Goal: Transaction & Acquisition: Obtain resource

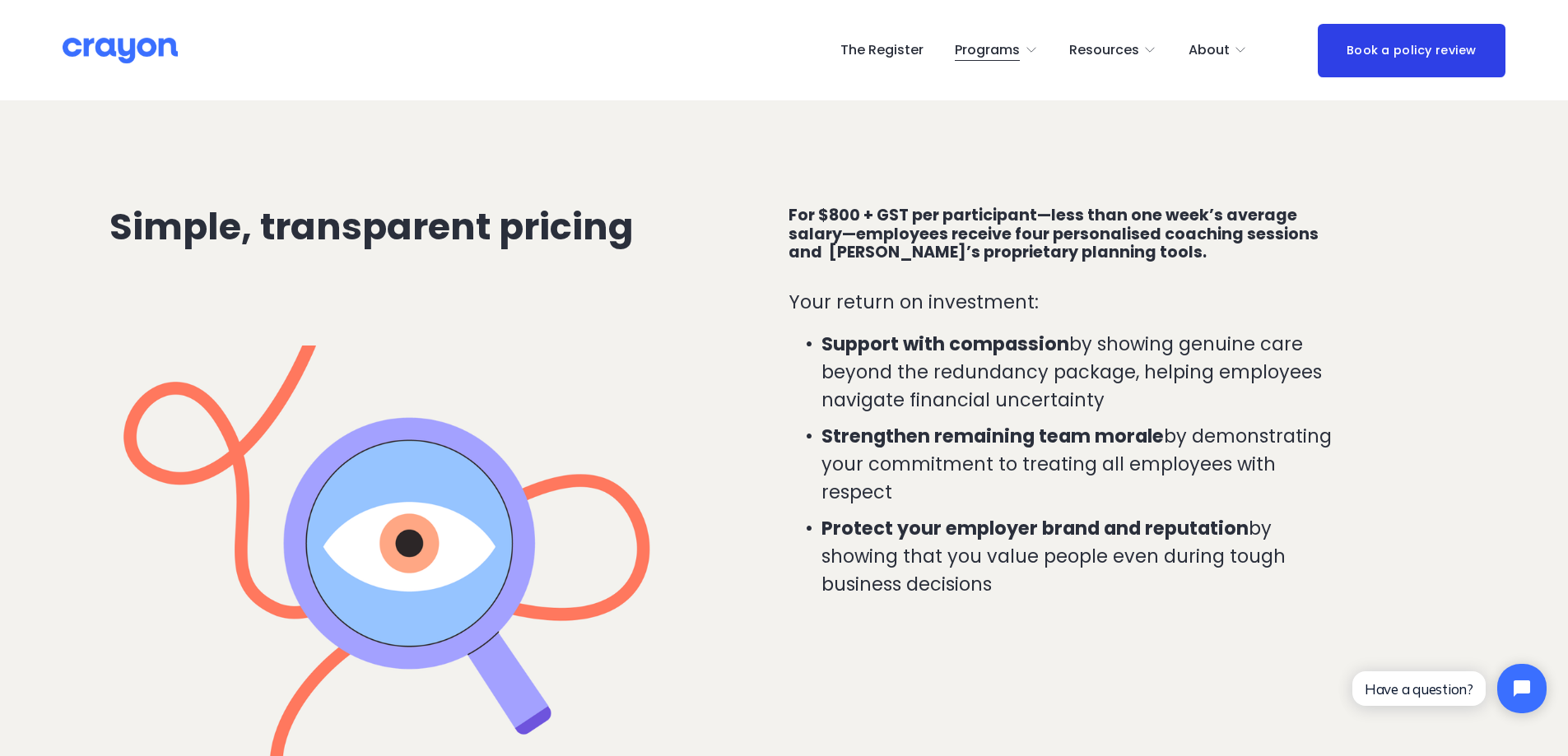
scroll to position [3620, 0]
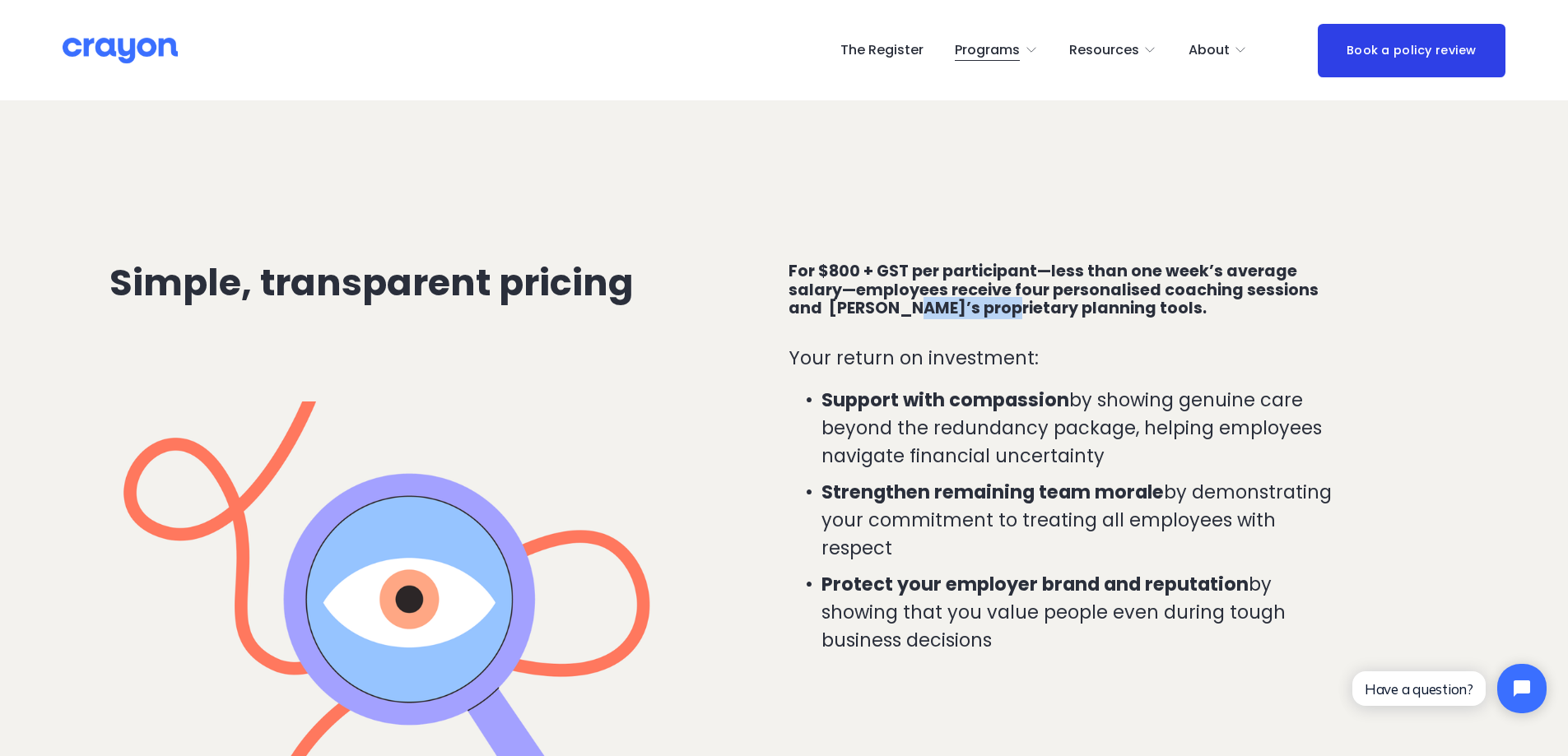
drag, startPoint x: 960, startPoint y: 318, endPoint x: 871, endPoint y: 314, distance: 89.1
click at [871, 314] on h4 "For $800 + GST per participant—less than one week’s average salary—employees re…" at bounding box center [1067, 290] width 557 height 56
copy h4 "proprietary"
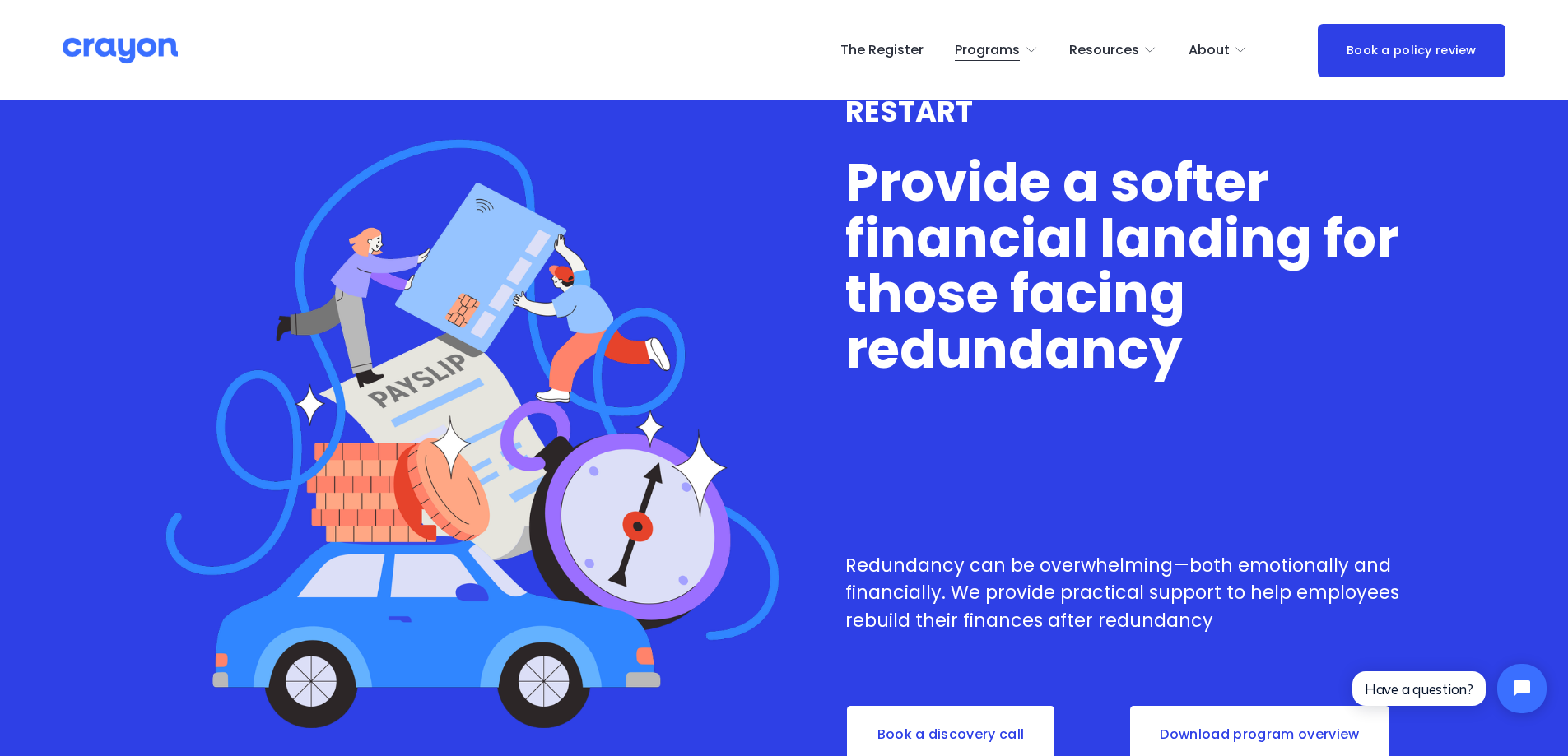
scroll to position [0, 0]
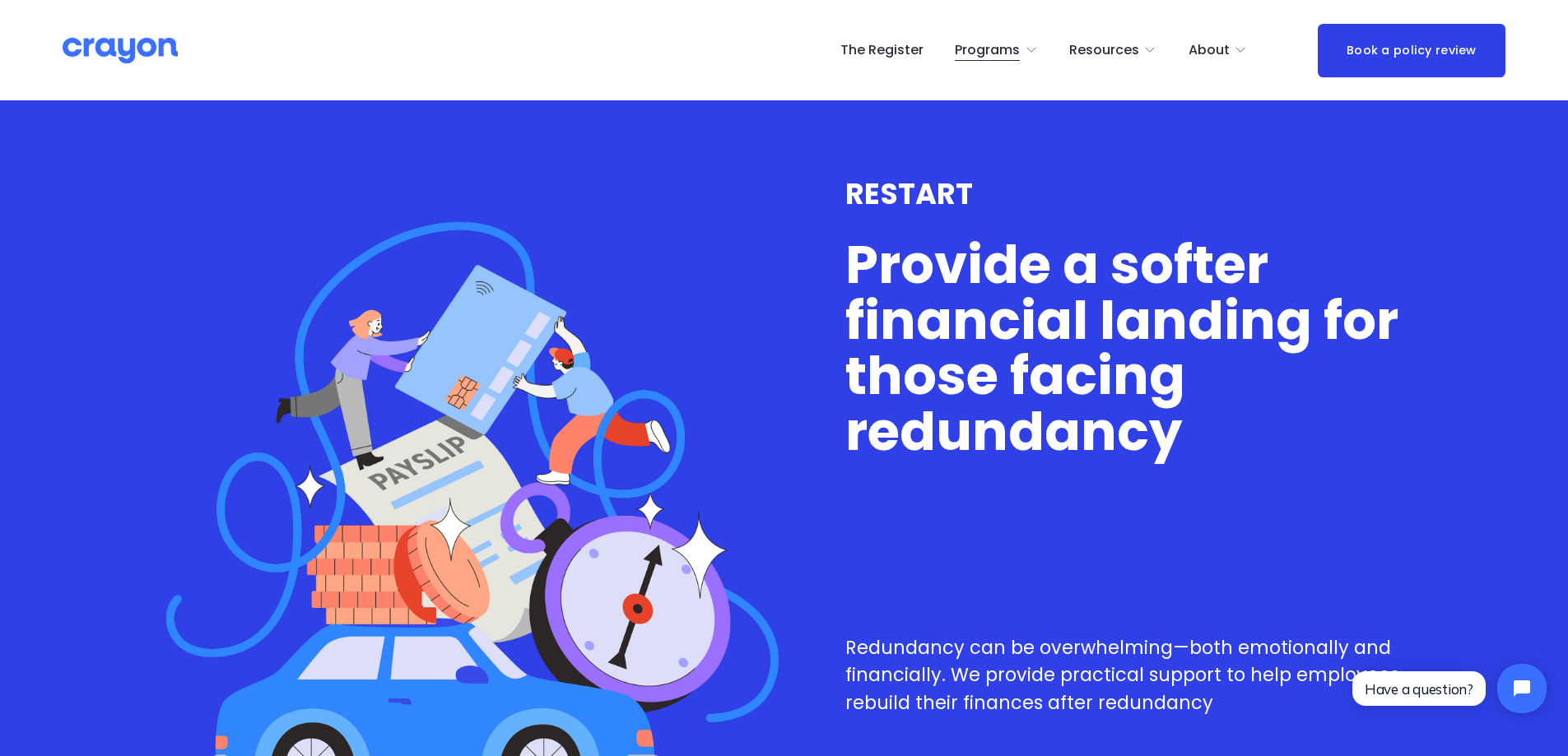
click at [0, 0] on span "Pulse: Annual Financial Health Check" at bounding box center [0, 0] width 0 height 0
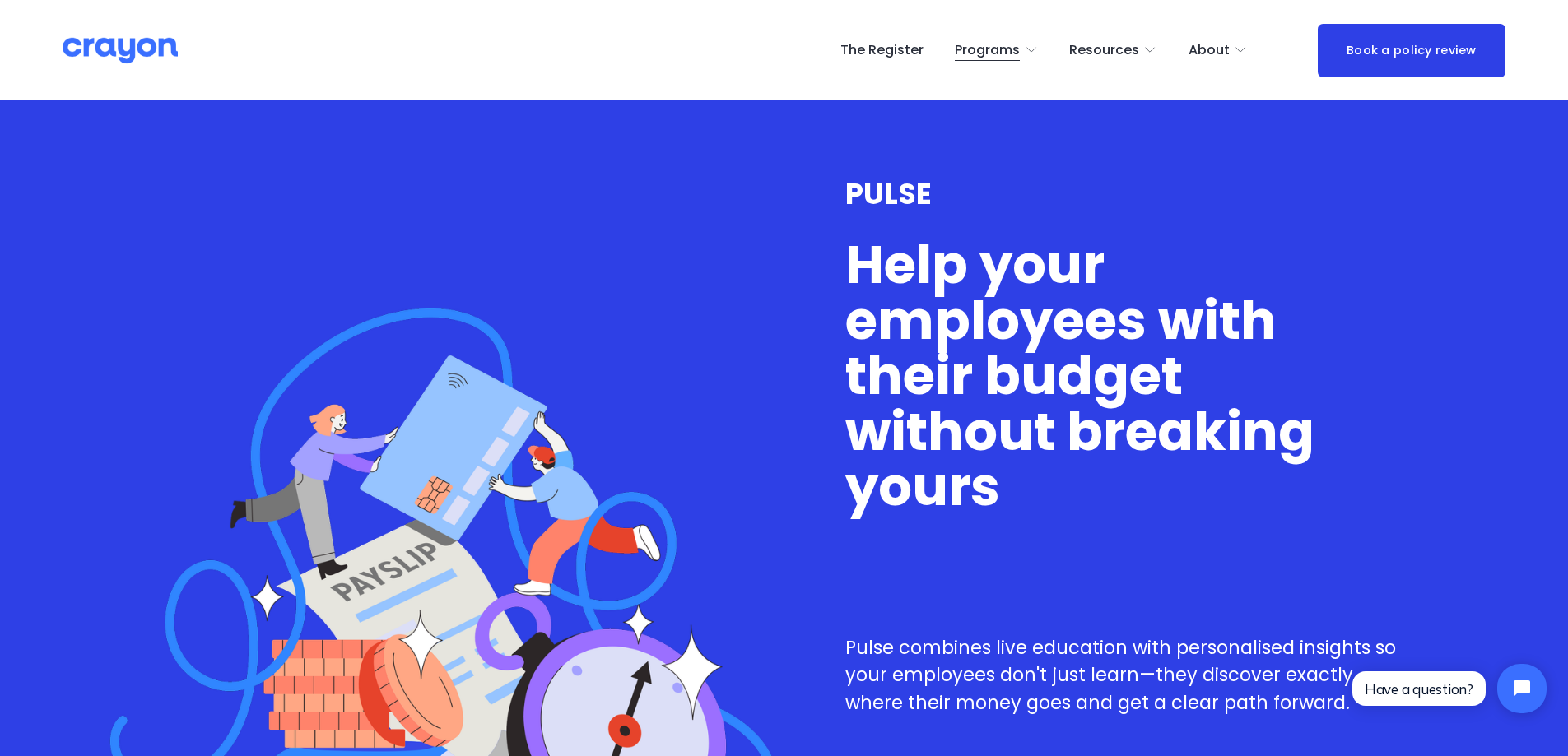
click at [0, 0] on span "Nest: Baby Prep" at bounding box center [0, 0] width 0 height 0
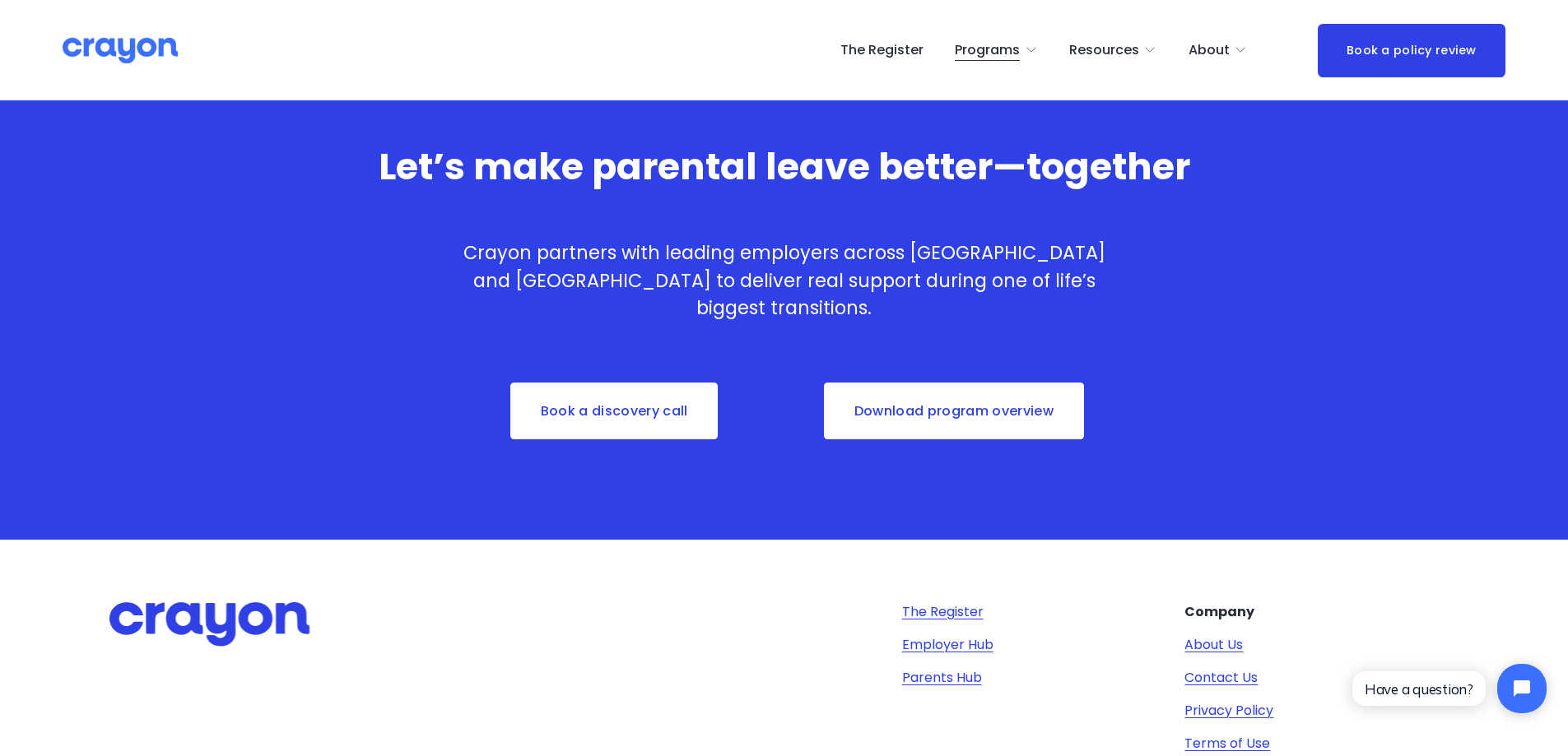
scroll to position [5348, 0]
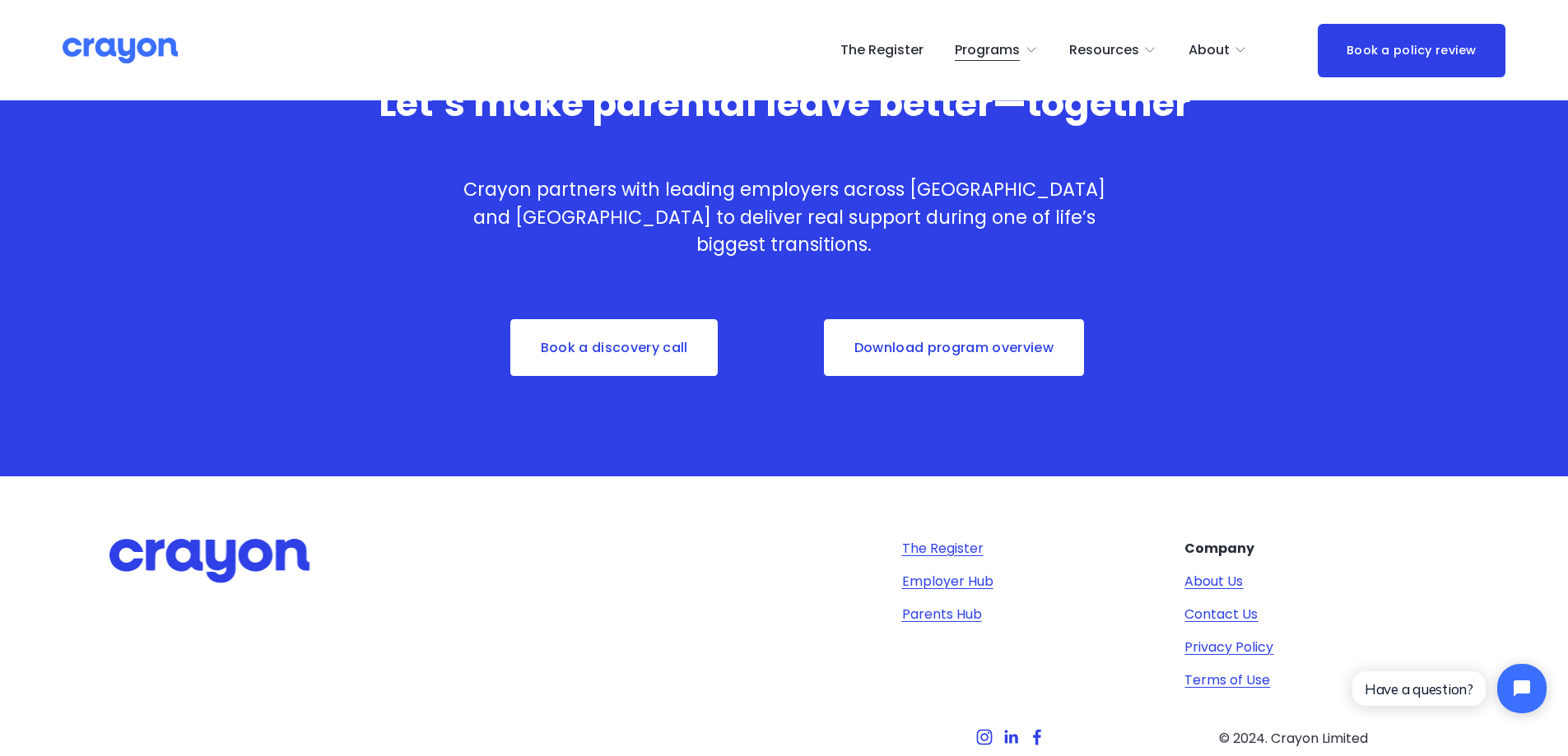
click at [611, 322] on div "Let’s make parental leave better—together Crayon partners with leading employer…" at bounding box center [784, 237] width 1568 height 448
click at [602, 340] on link "Book a discovery call" at bounding box center [614, 348] width 211 height 61
click at [946, 353] on link "Download program overview" at bounding box center [953, 348] width 263 height 61
